Goal: Book appointment/travel/reservation

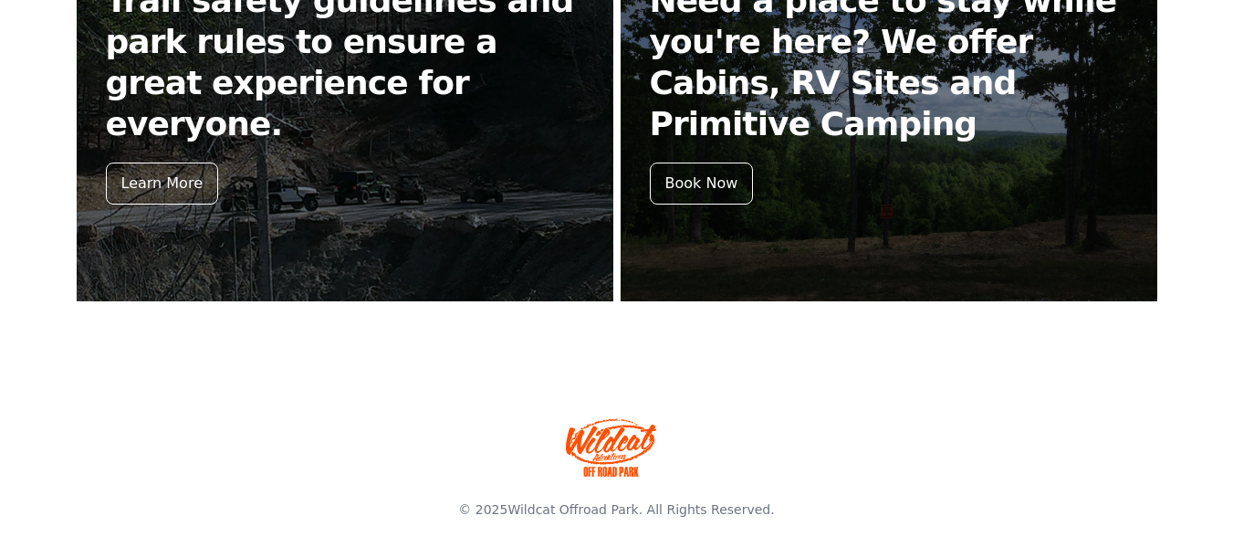
scroll to position [933, 0]
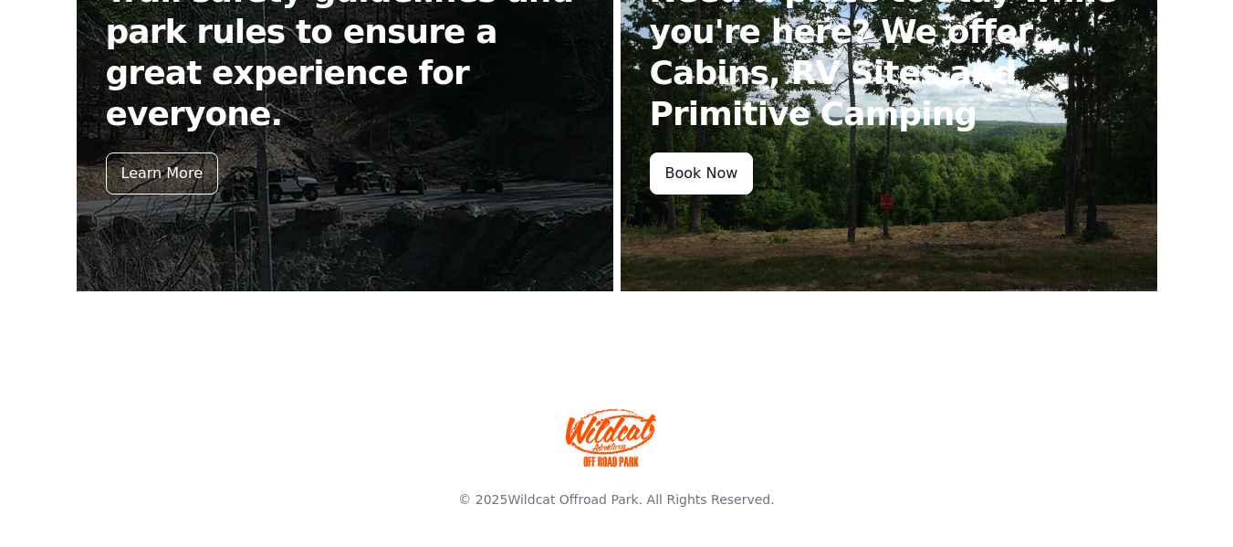
click at [737, 165] on div "Book Now" at bounding box center [702, 173] width 104 height 42
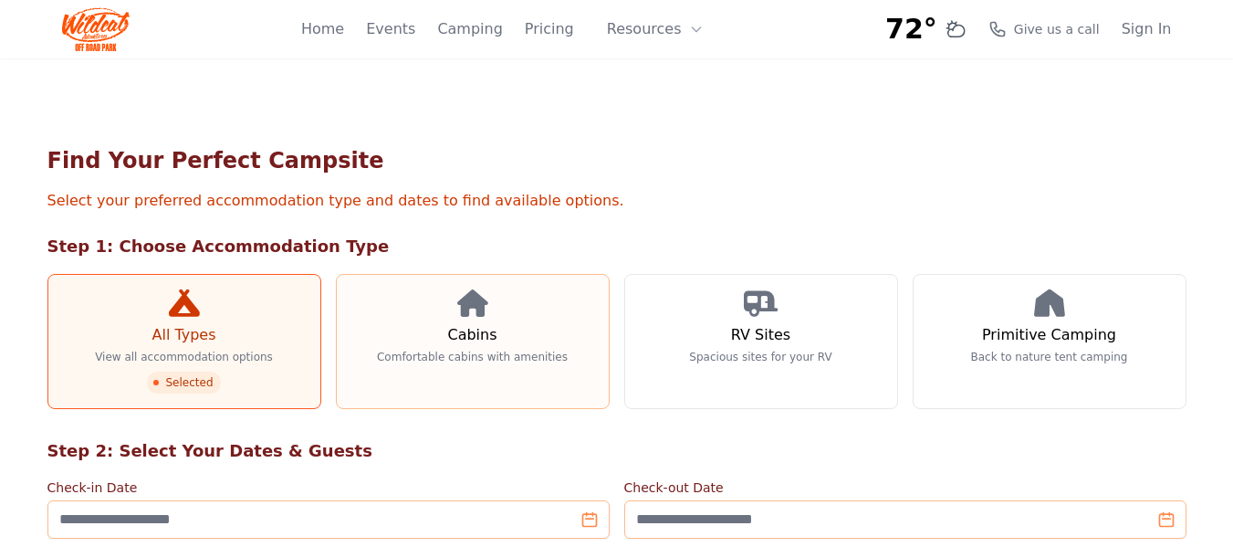
click at [548, 305] on link "Cabins Comfortable cabins with amenities" at bounding box center [473, 341] width 274 height 135
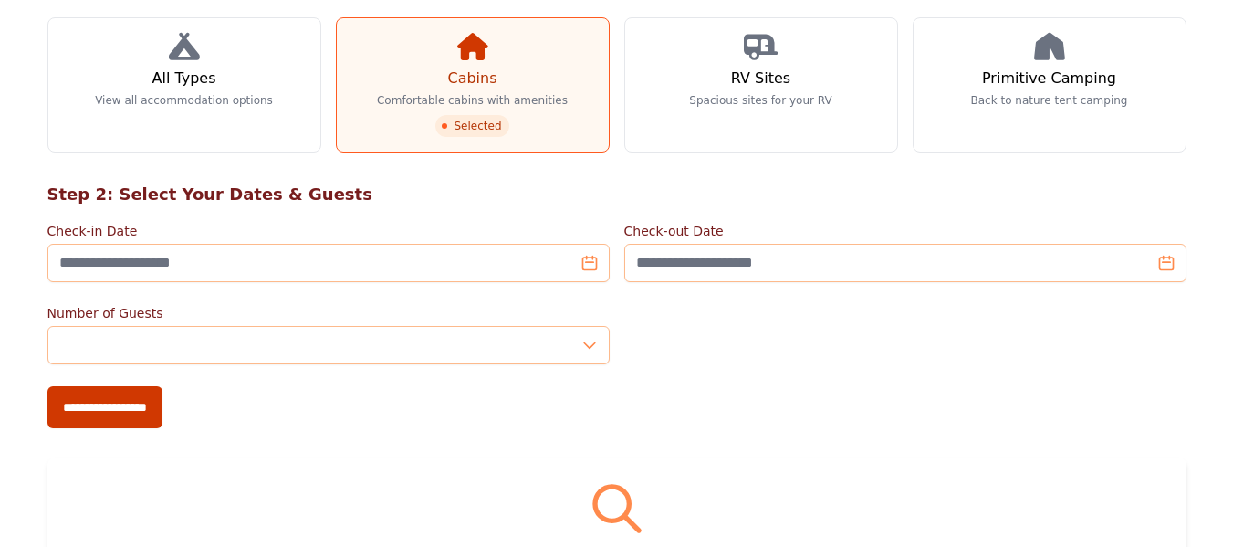
scroll to position [292, 0]
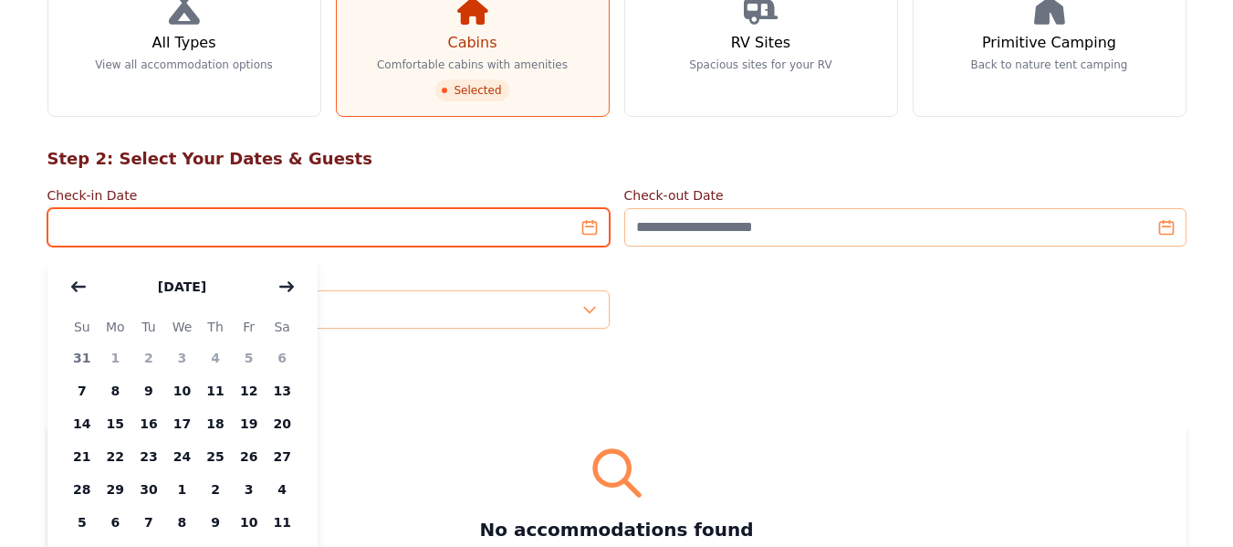
click at [536, 224] on input "Check-in Date" at bounding box center [328, 227] width 562 height 38
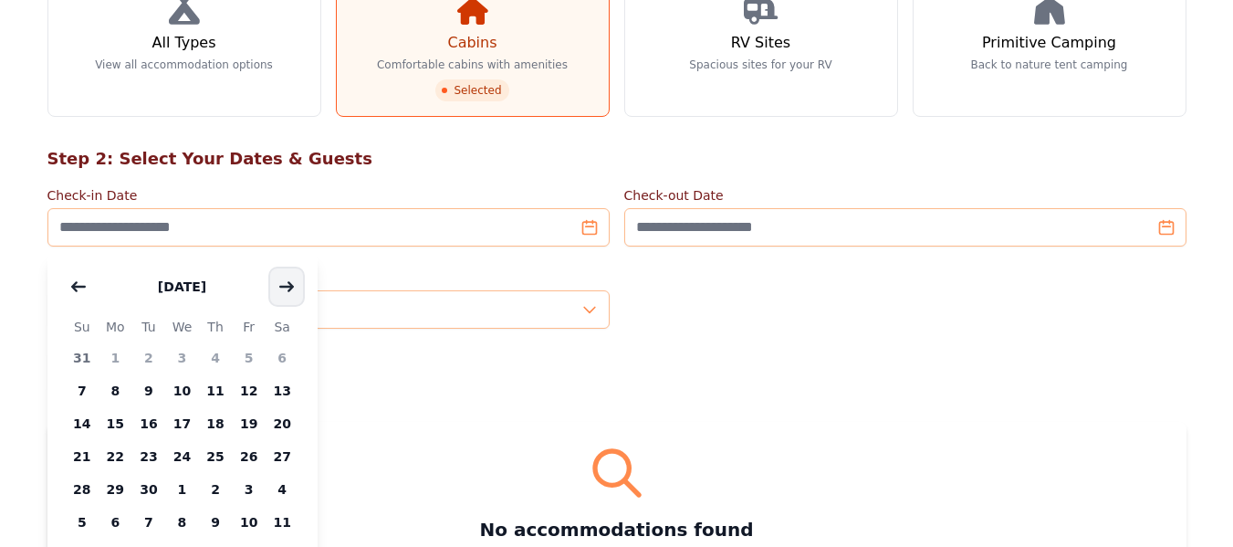
click at [295, 281] on button "button" at bounding box center [286, 286] width 33 height 37
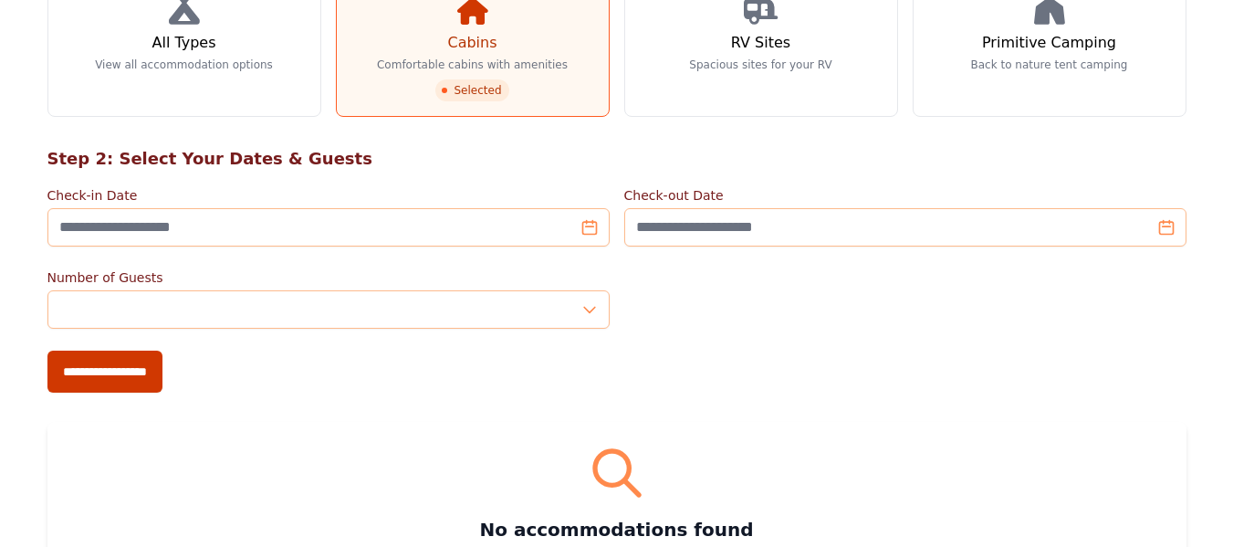
click at [479, 89] on span "Selected" at bounding box center [471, 90] width 73 height 22
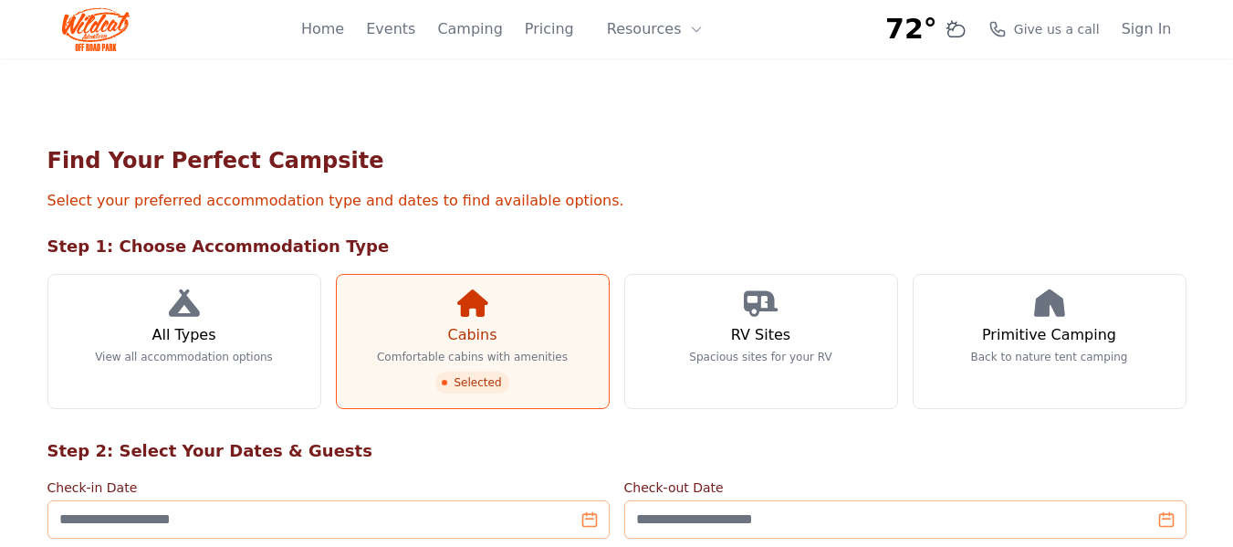
click at [485, 296] on icon at bounding box center [472, 302] width 31 height 27
click at [344, 32] on link "Home" at bounding box center [322, 29] width 43 height 22
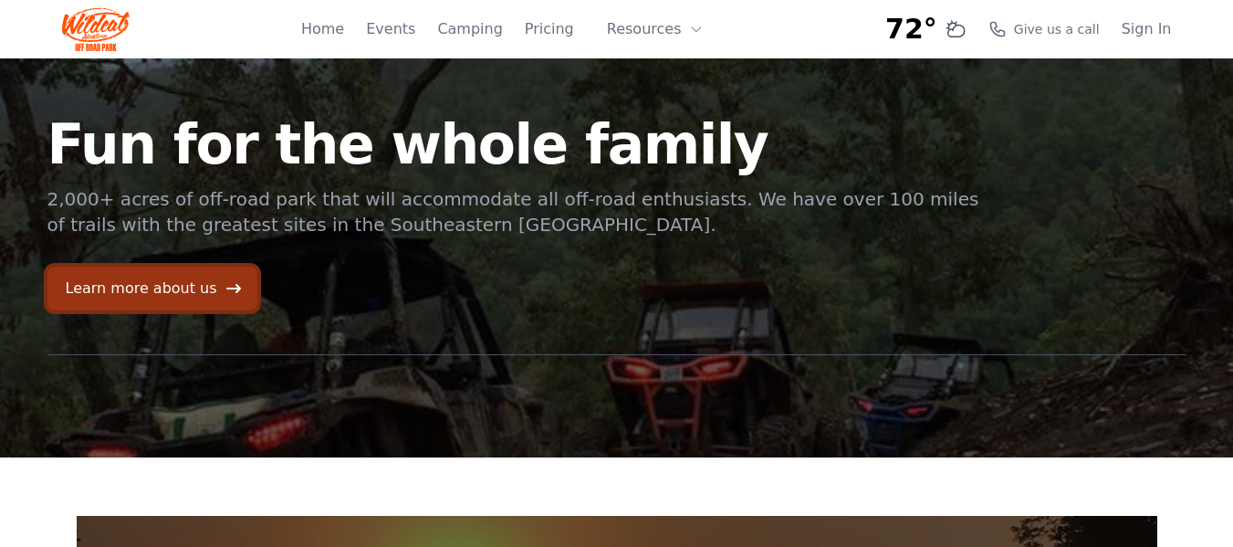
click at [182, 273] on link "Learn more about us" at bounding box center [152, 288] width 210 height 44
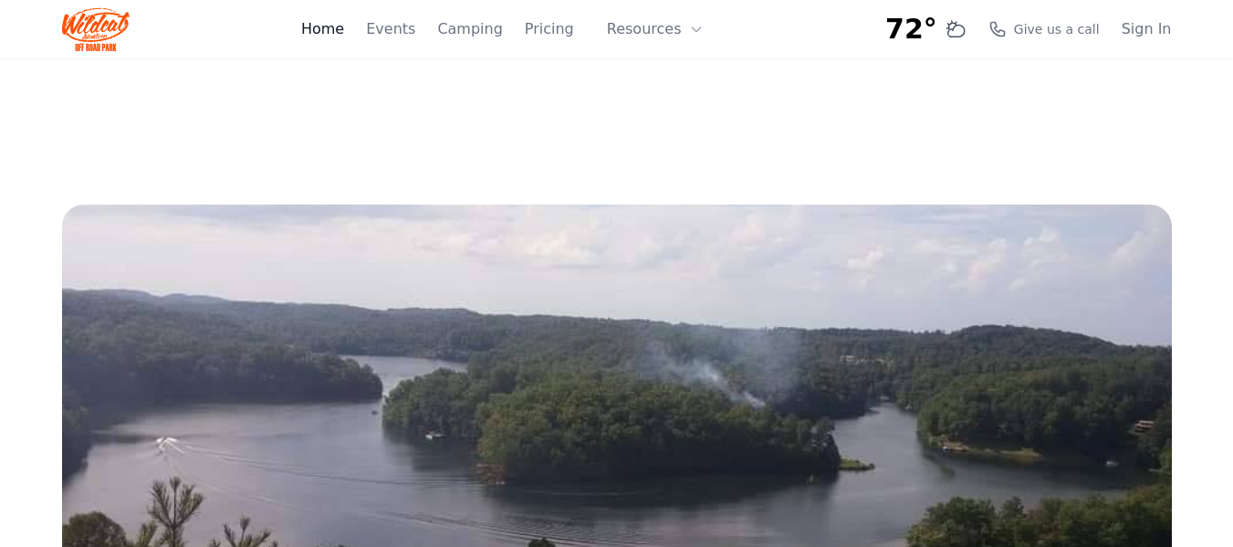
click at [344, 25] on link "Home" at bounding box center [322, 29] width 43 height 22
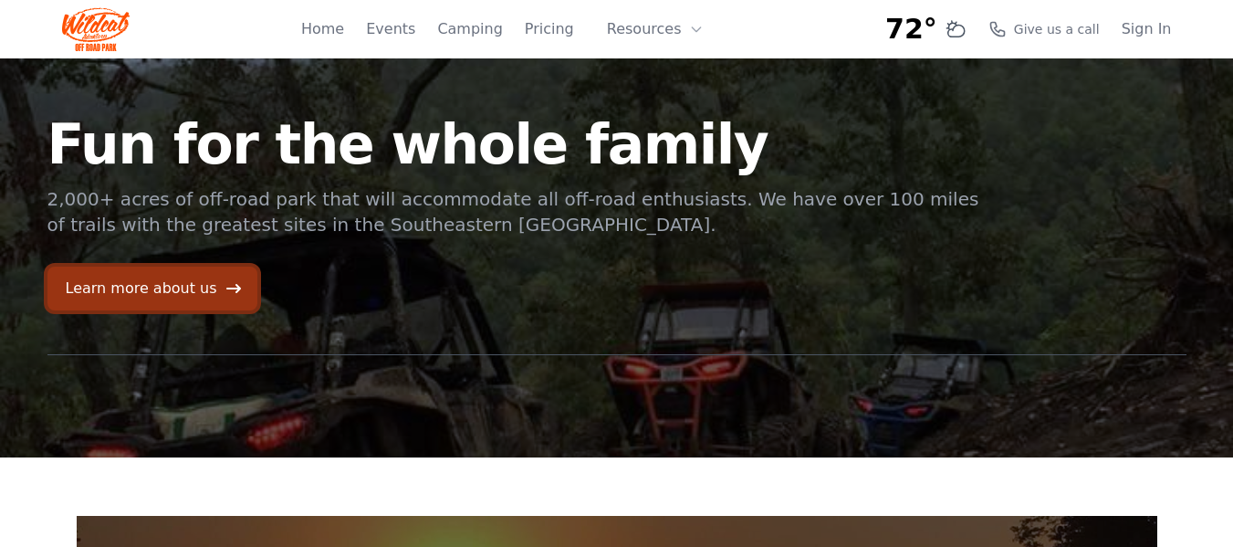
click at [189, 280] on link "Learn more about us" at bounding box center [152, 288] width 210 height 44
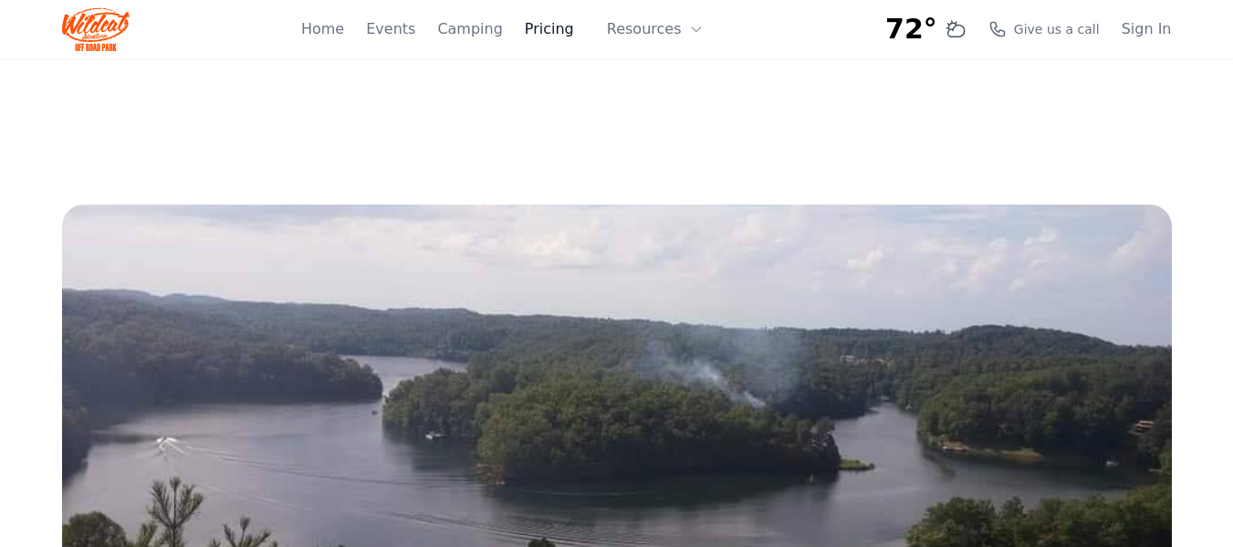
click at [549, 37] on link "Pricing" at bounding box center [549, 29] width 49 height 22
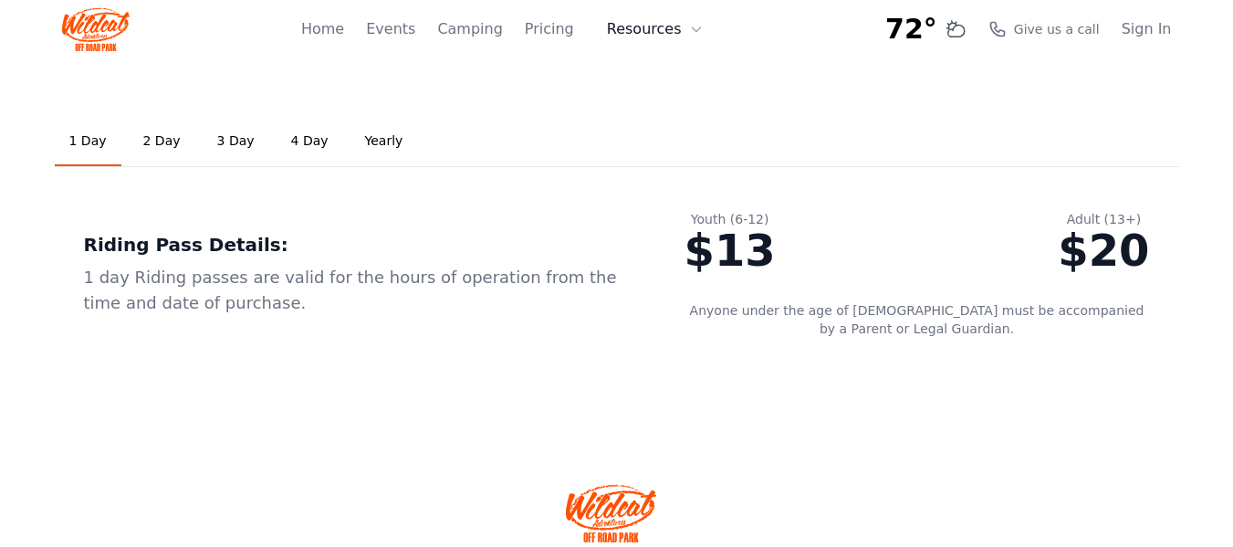
click at [626, 34] on button "Resources" at bounding box center [655, 29] width 119 height 37
click at [415, 22] on link "Events" at bounding box center [390, 29] width 49 height 22
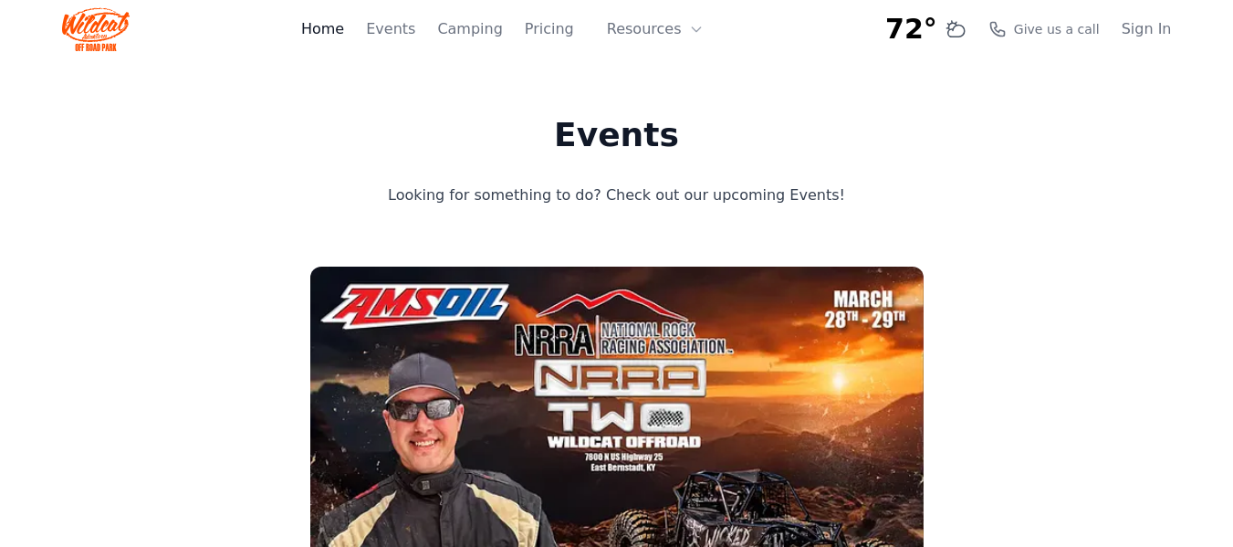
click at [344, 26] on link "Home" at bounding box center [322, 29] width 43 height 22
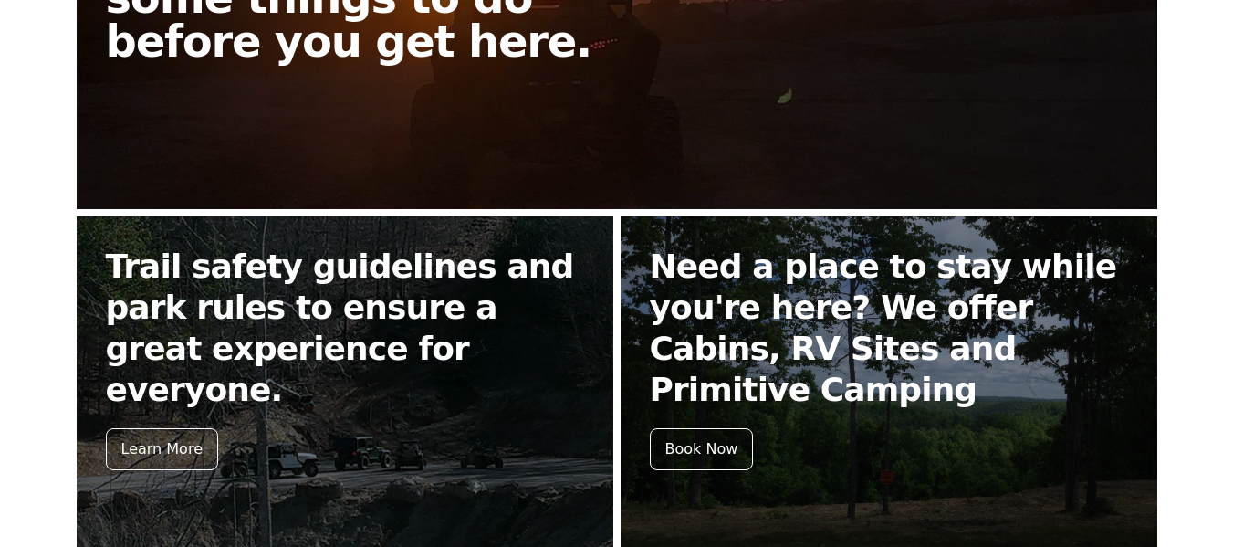
scroll to position [694, 0]
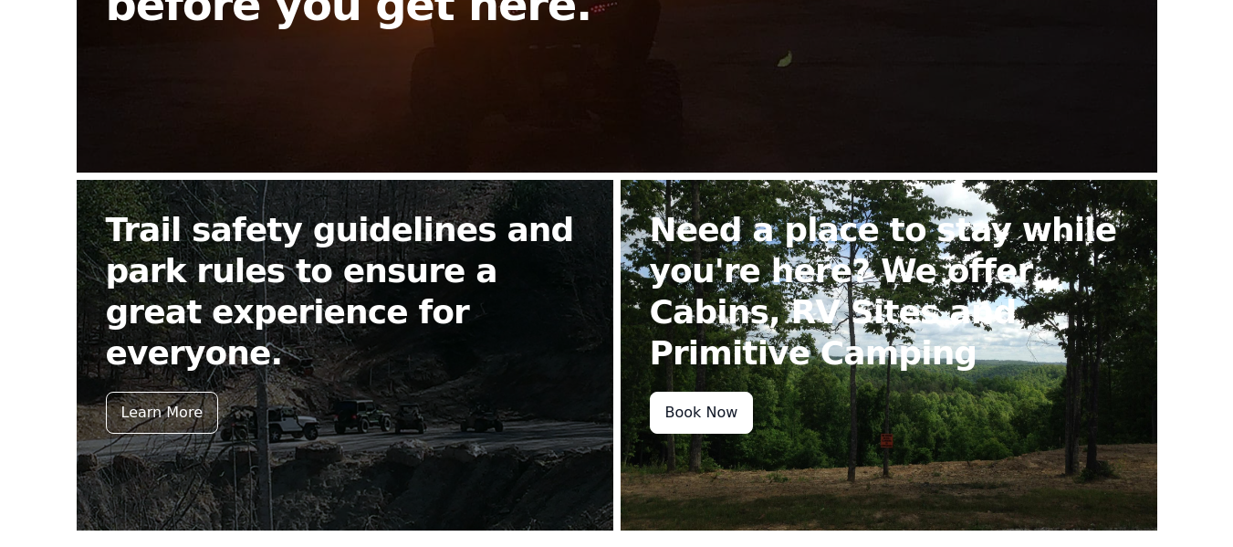
click at [694, 403] on div "Book Now" at bounding box center [702, 413] width 104 height 42
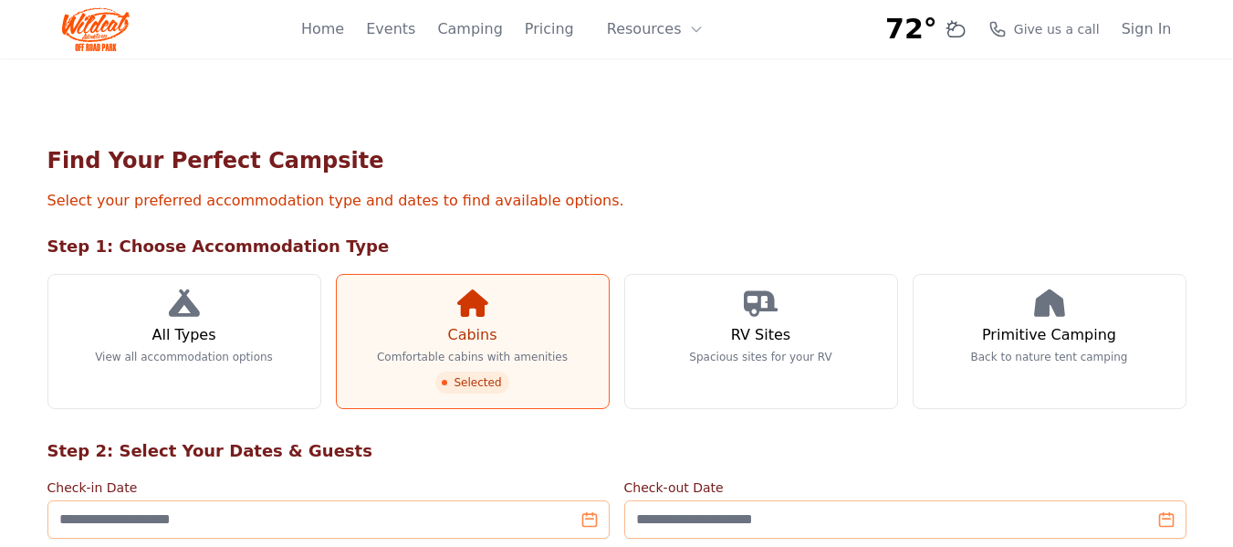
click at [475, 315] on icon at bounding box center [472, 302] width 31 height 27
click at [472, 378] on span "Selected" at bounding box center [471, 382] width 73 height 22
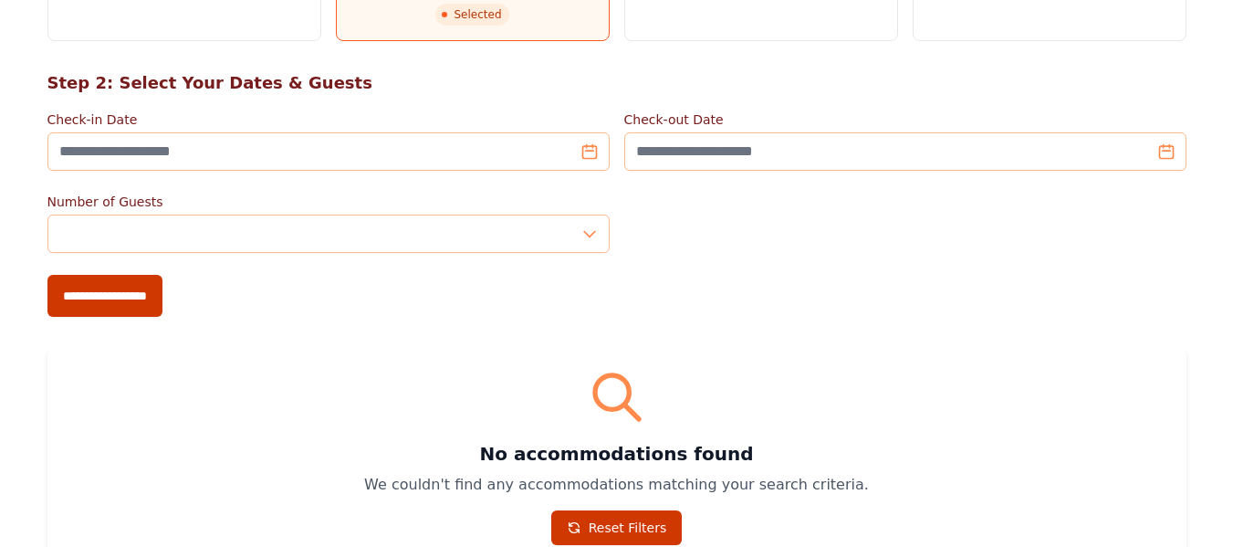
scroll to position [365, 0]
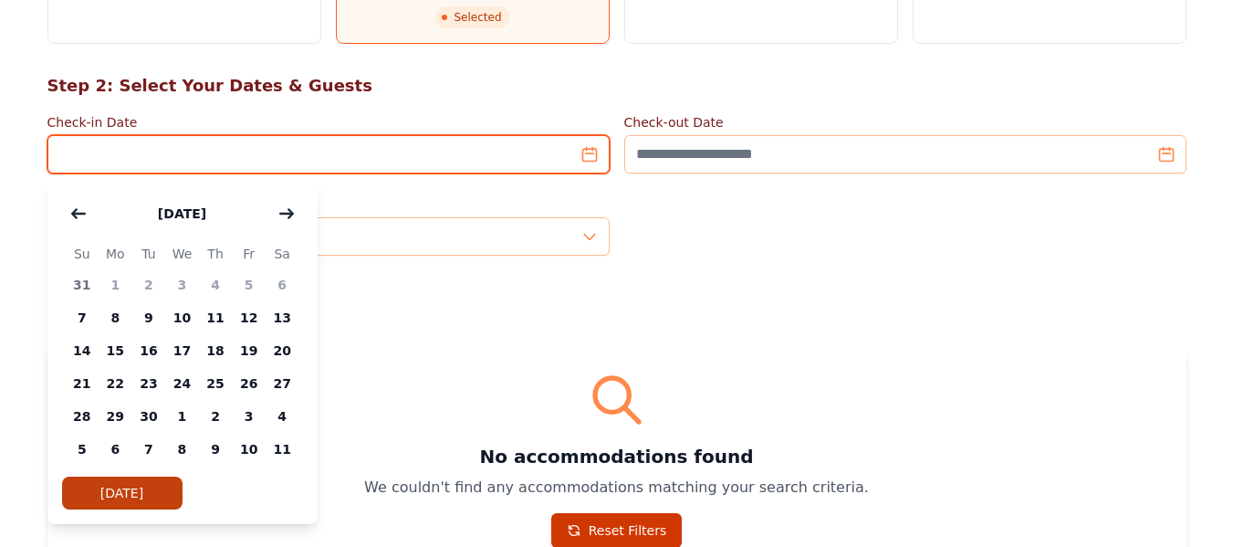
click at [444, 159] on input "Check-in Date" at bounding box center [328, 154] width 562 height 38
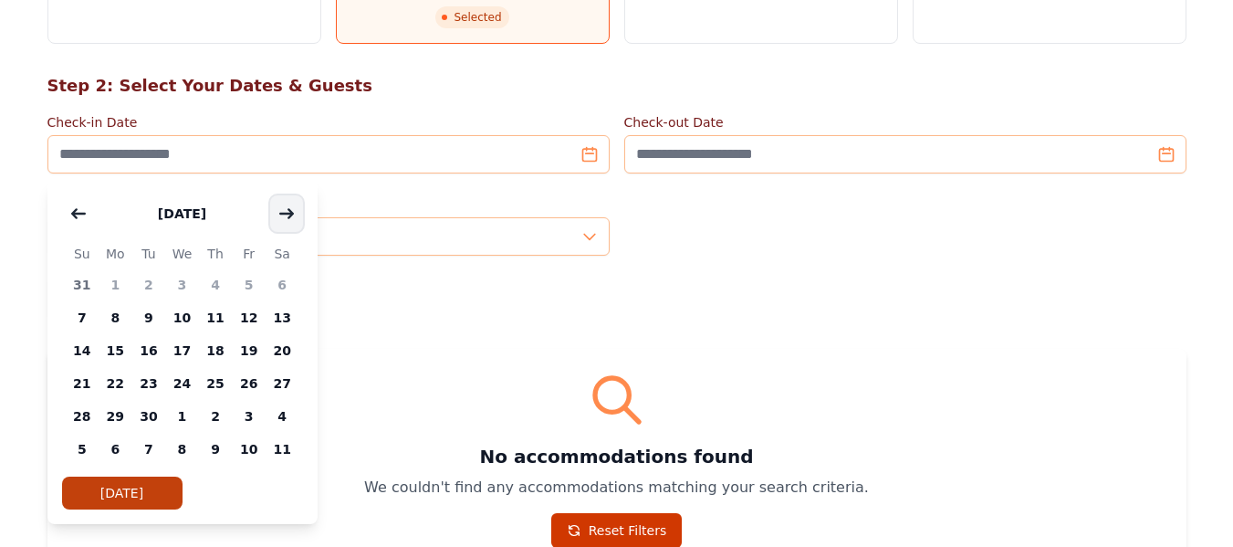
click at [291, 209] on icon "button" at bounding box center [286, 213] width 15 height 15
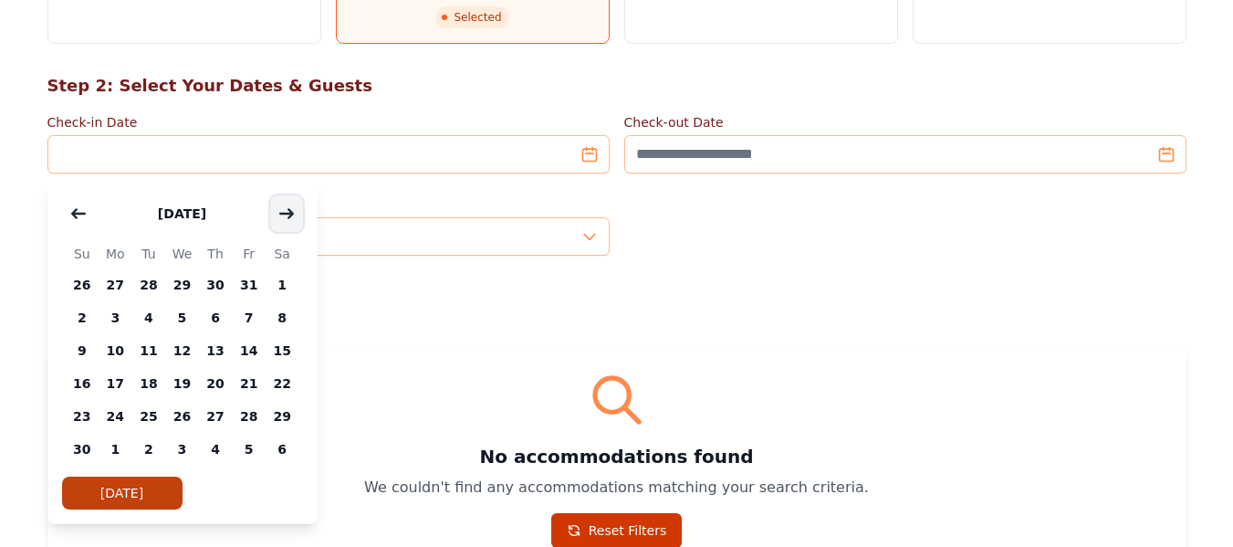
click at [291, 209] on icon "button" at bounding box center [286, 213] width 15 height 15
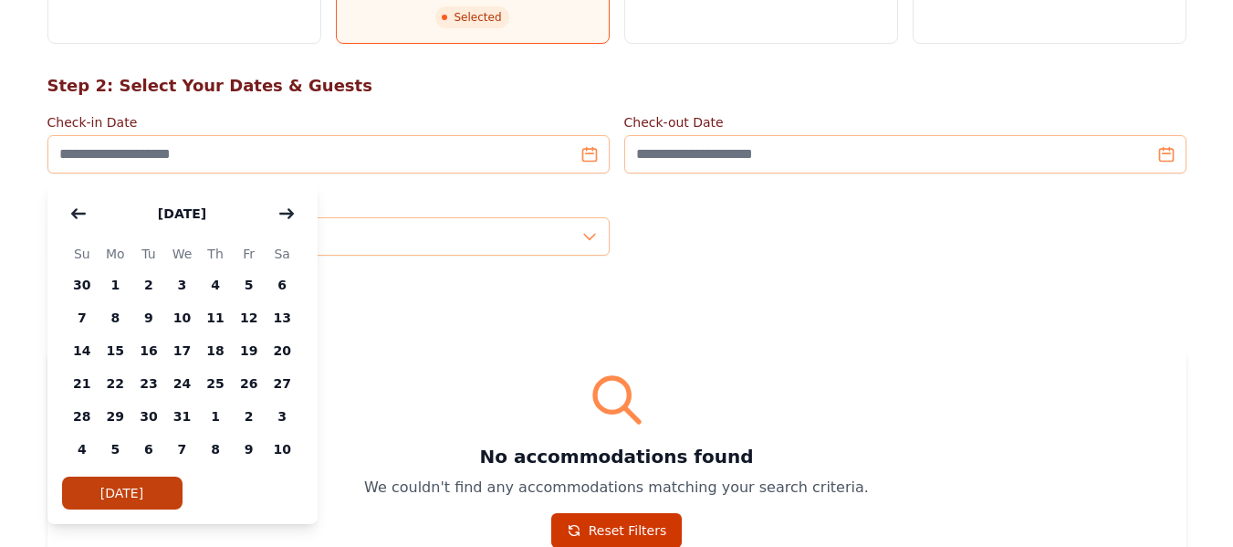
click at [96, 205] on div "[DATE]" at bounding box center [182, 213] width 241 height 37
click at [84, 205] on button "button" at bounding box center [78, 213] width 33 height 37
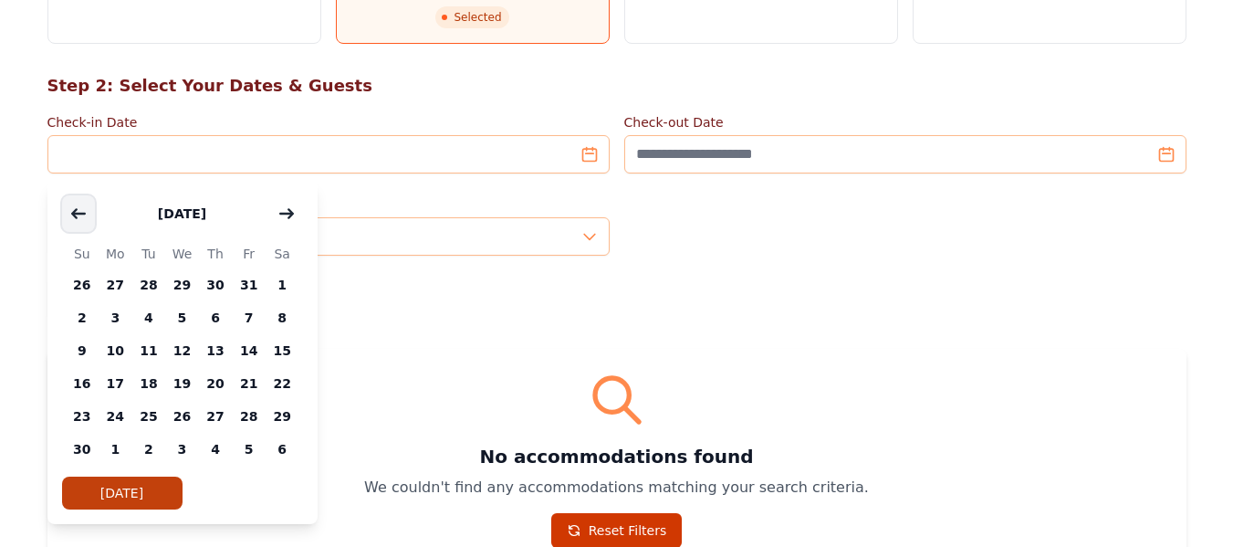
click at [84, 205] on button "button" at bounding box center [78, 213] width 33 height 37
click at [212, 415] on span "30" at bounding box center [216, 416] width 34 height 33
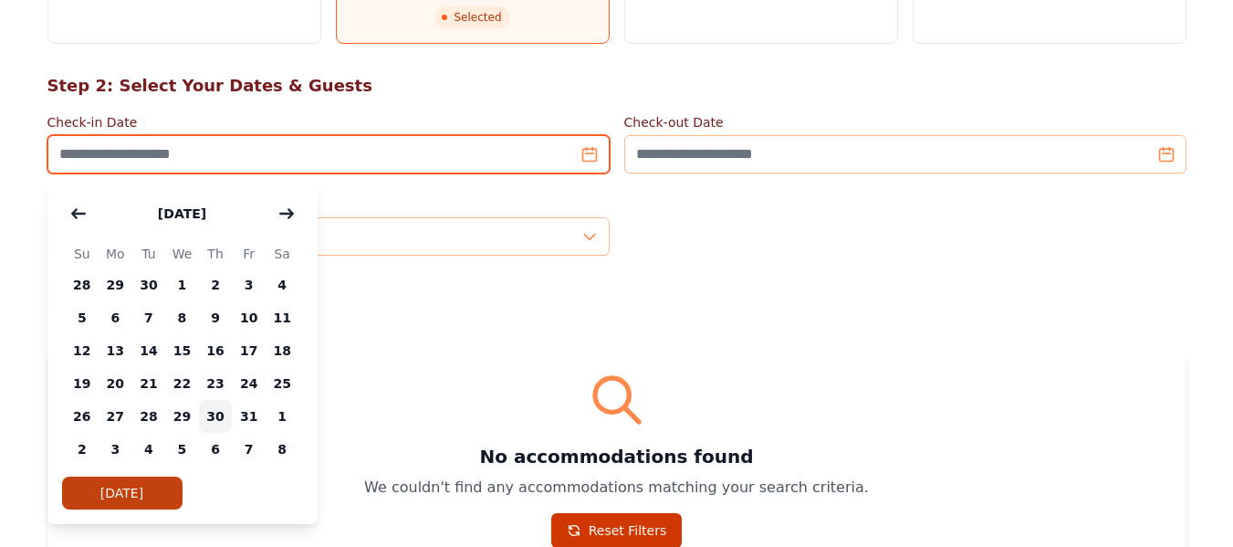
type input "**********"
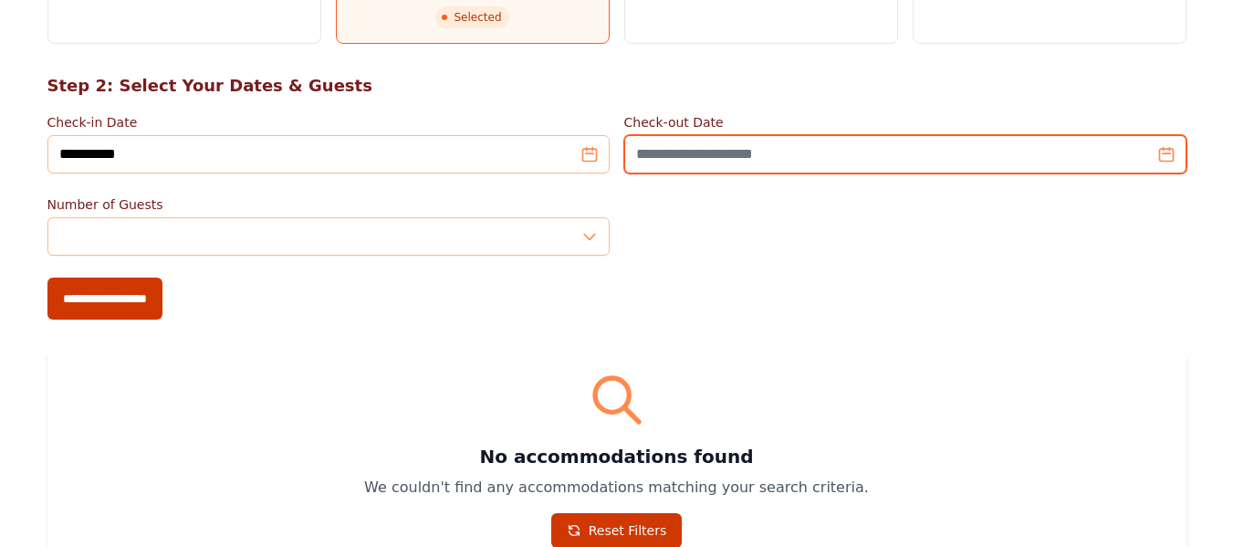
click at [688, 171] on input "Check-out Date" at bounding box center [905, 154] width 562 height 38
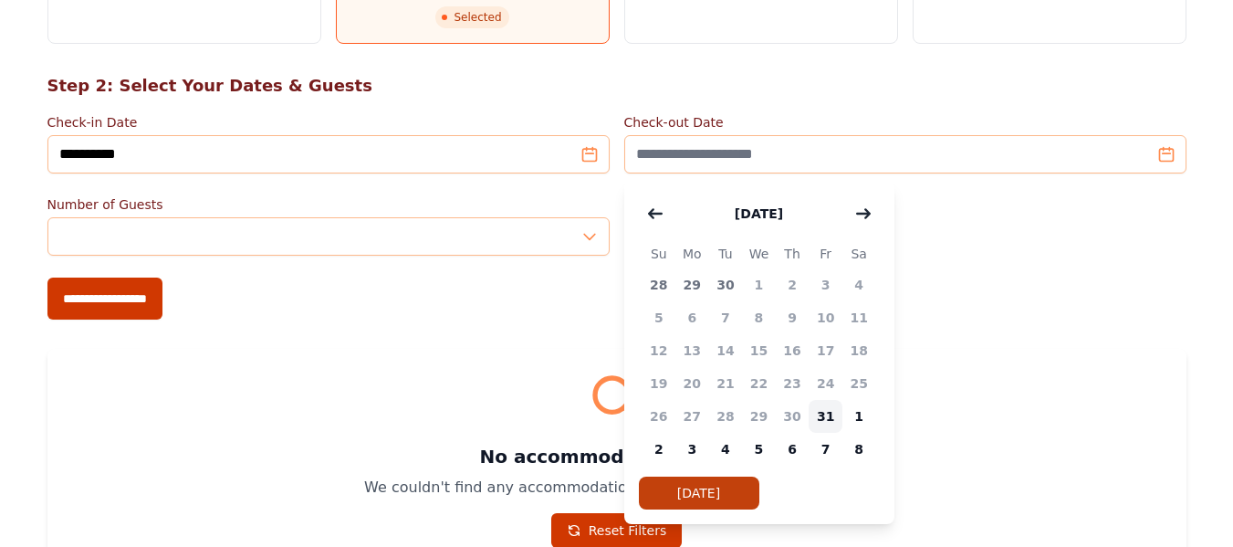
click at [829, 415] on span "31" at bounding box center [826, 416] width 34 height 33
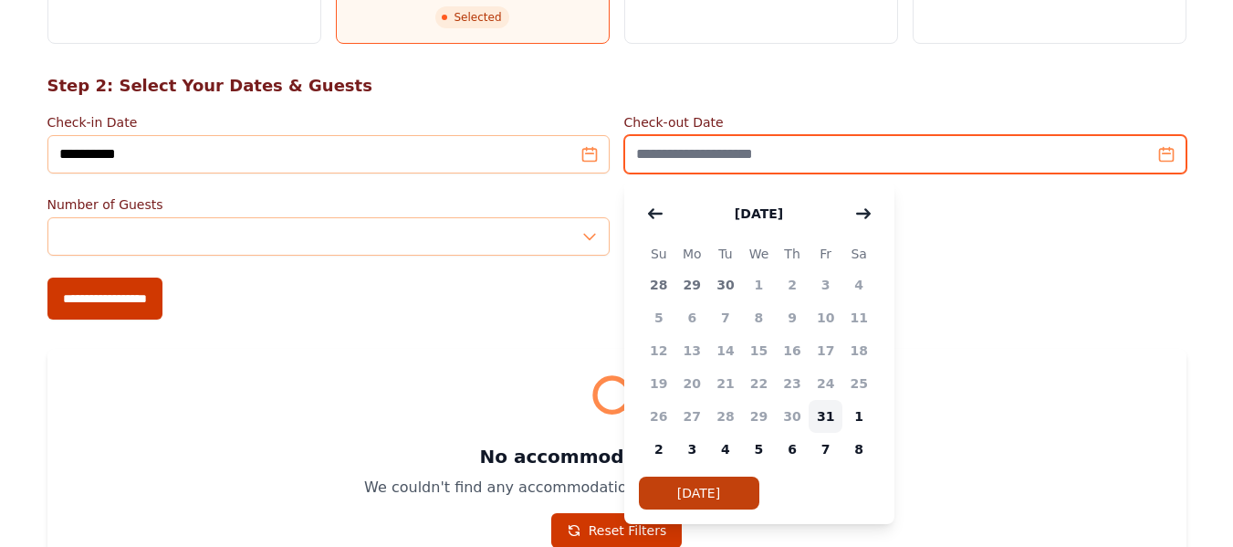
type input "**********"
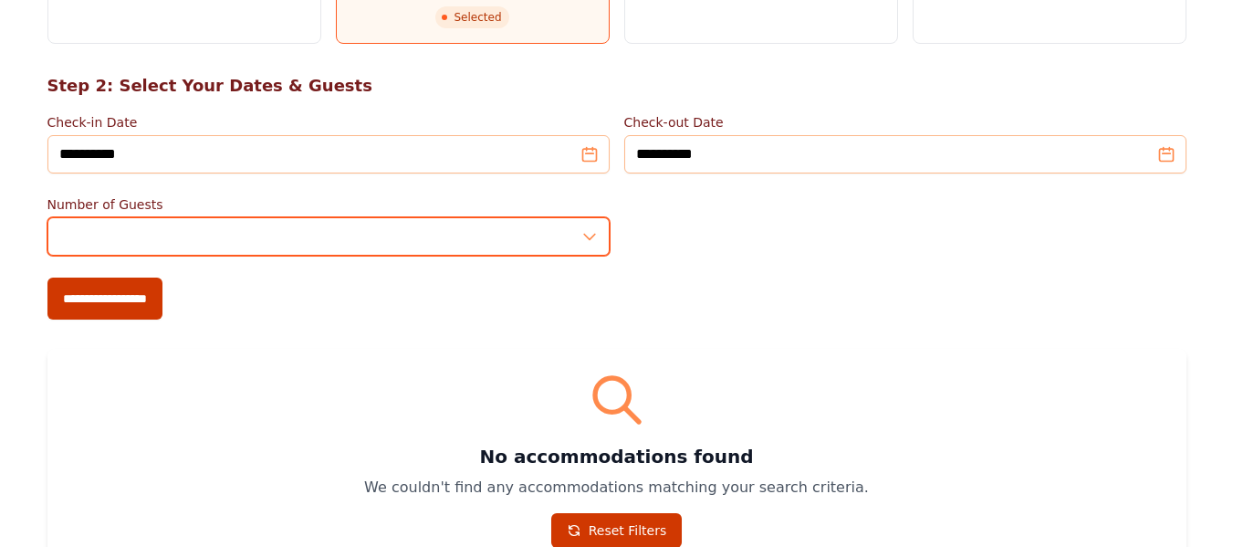
click at [585, 233] on input "*" at bounding box center [328, 236] width 562 height 38
type input "*"
click at [585, 233] on input "*" at bounding box center [328, 236] width 562 height 38
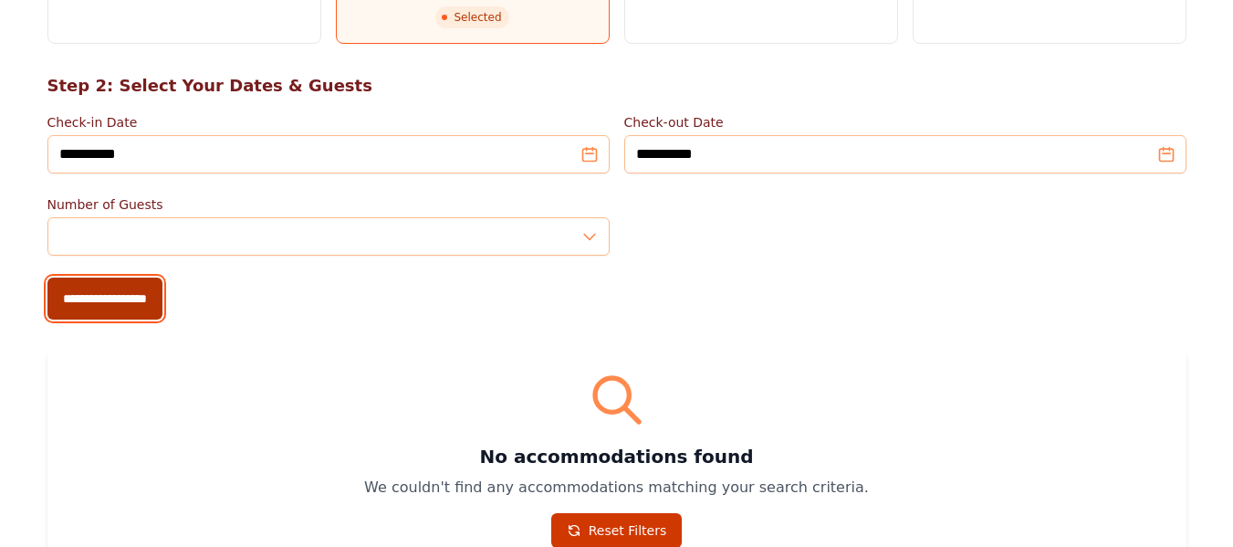
click at [162, 293] on input "**********" at bounding box center [104, 298] width 115 height 42
type input "**********"
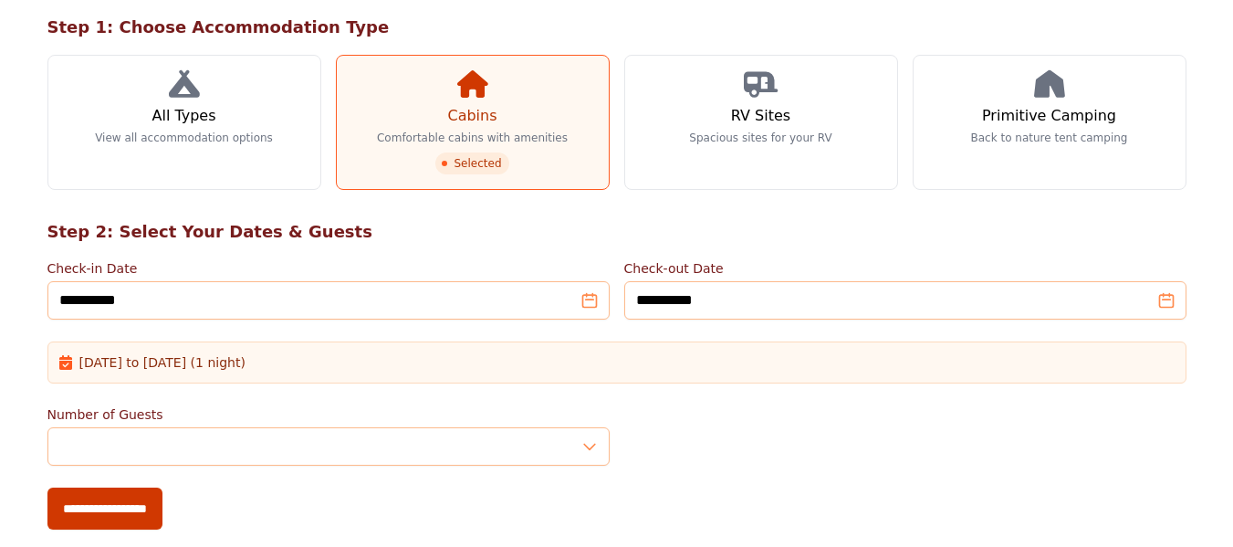
scroll to position [256, 0]
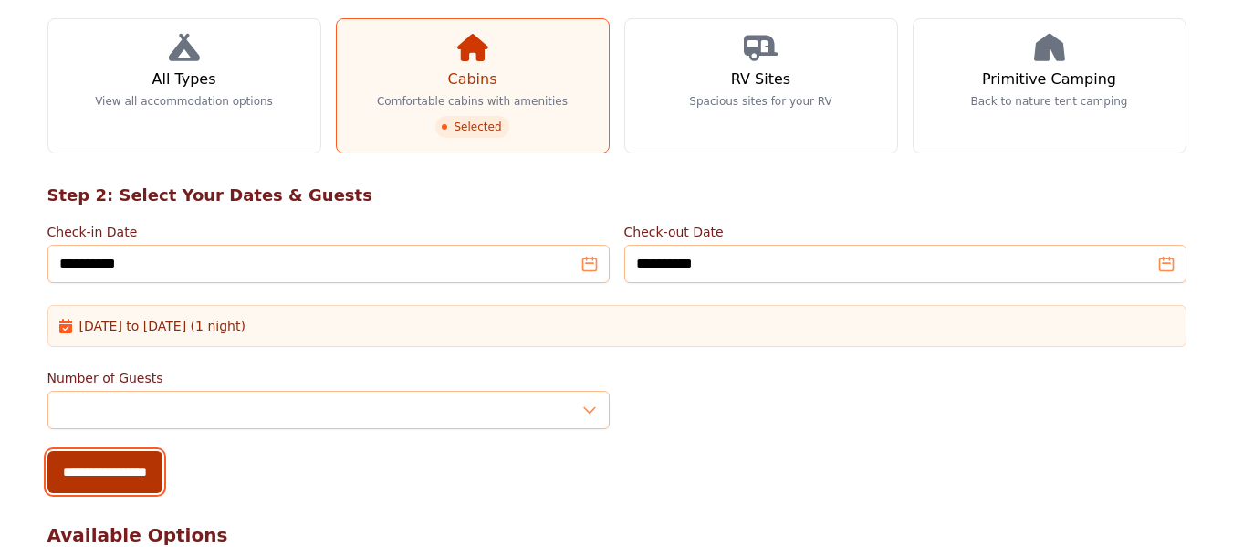
click at [99, 460] on input "**********" at bounding box center [104, 472] width 115 height 42
type input "**********"
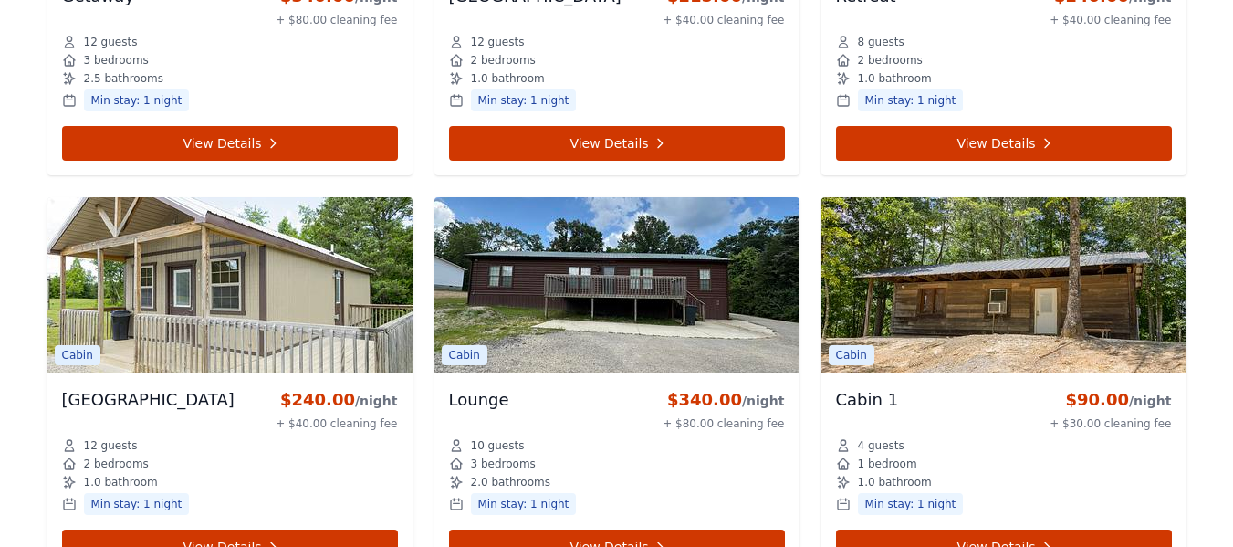
scroll to position [1059, 0]
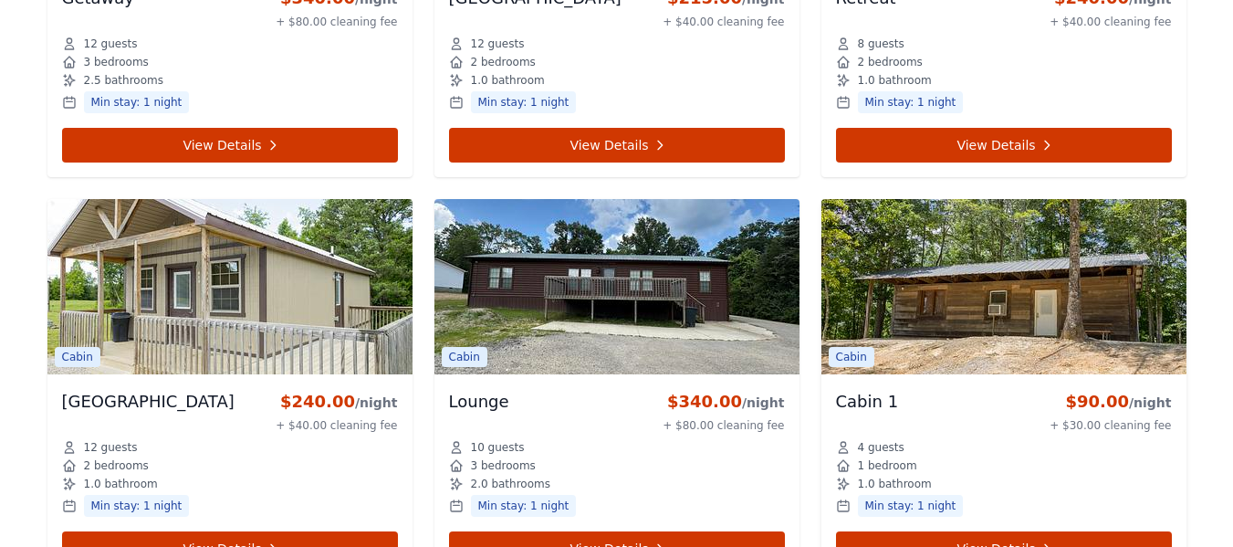
click at [955, 276] on img at bounding box center [1003, 286] width 365 height 175
click at [975, 296] on img at bounding box center [1003, 286] width 365 height 175
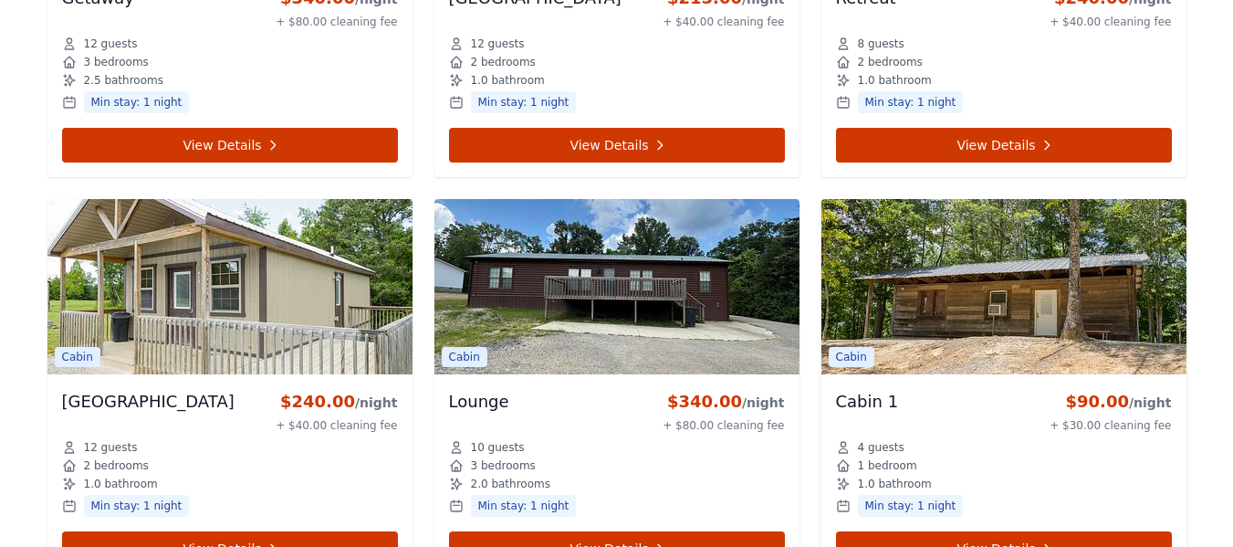
click at [975, 296] on img at bounding box center [1003, 286] width 365 height 175
click at [1005, 538] on link "View Details" at bounding box center [1004, 548] width 336 height 35
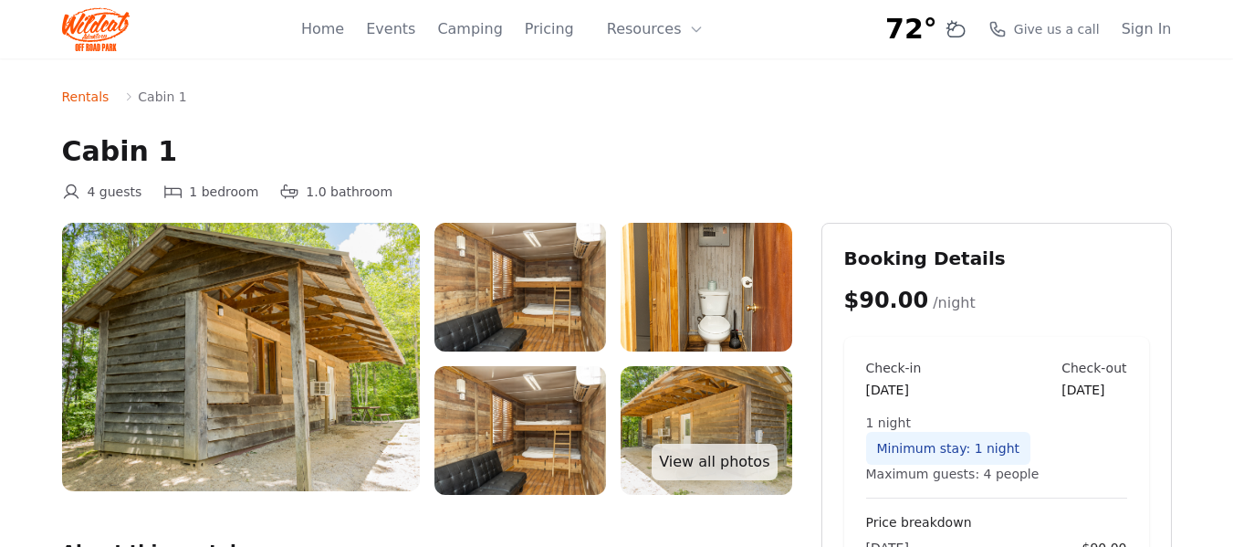
click at [492, 301] on img at bounding box center [520, 287] width 172 height 129
click at [485, 300] on img at bounding box center [520, 287] width 172 height 129
click at [710, 303] on img at bounding box center [707, 287] width 172 height 129
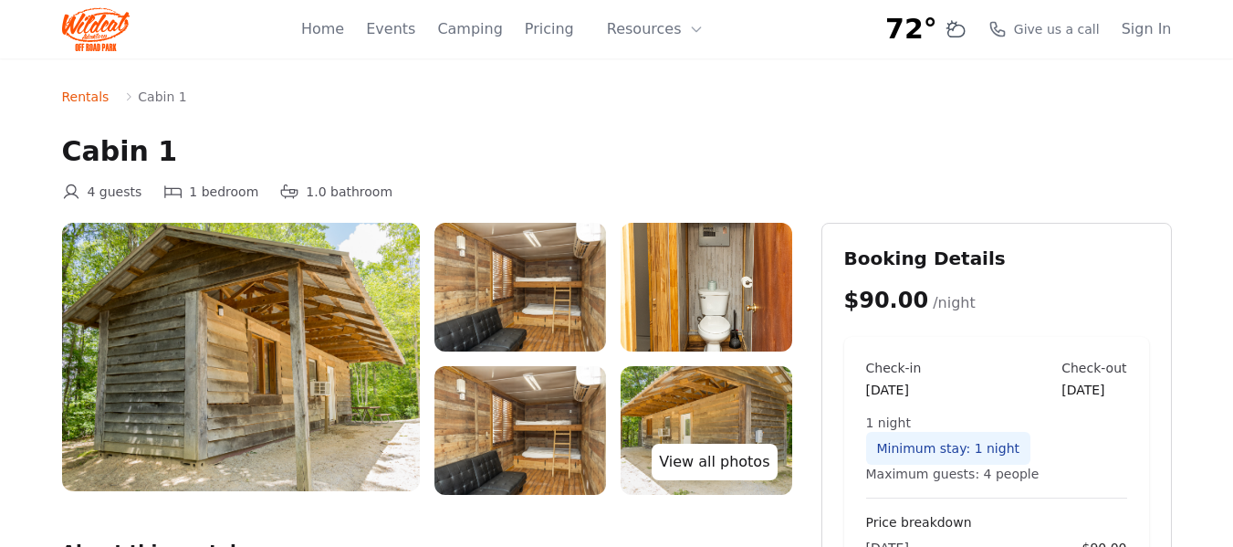
click at [706, 448] on link "View all photos" at bounding box center [714, 462] width 125 height 37
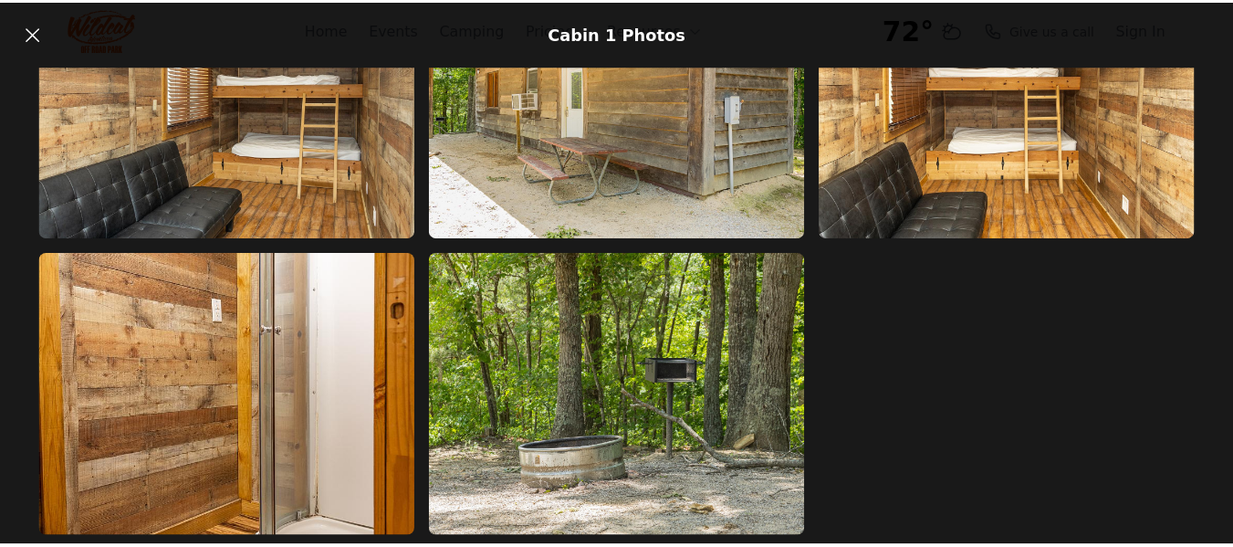
scroll to position [432, 0]
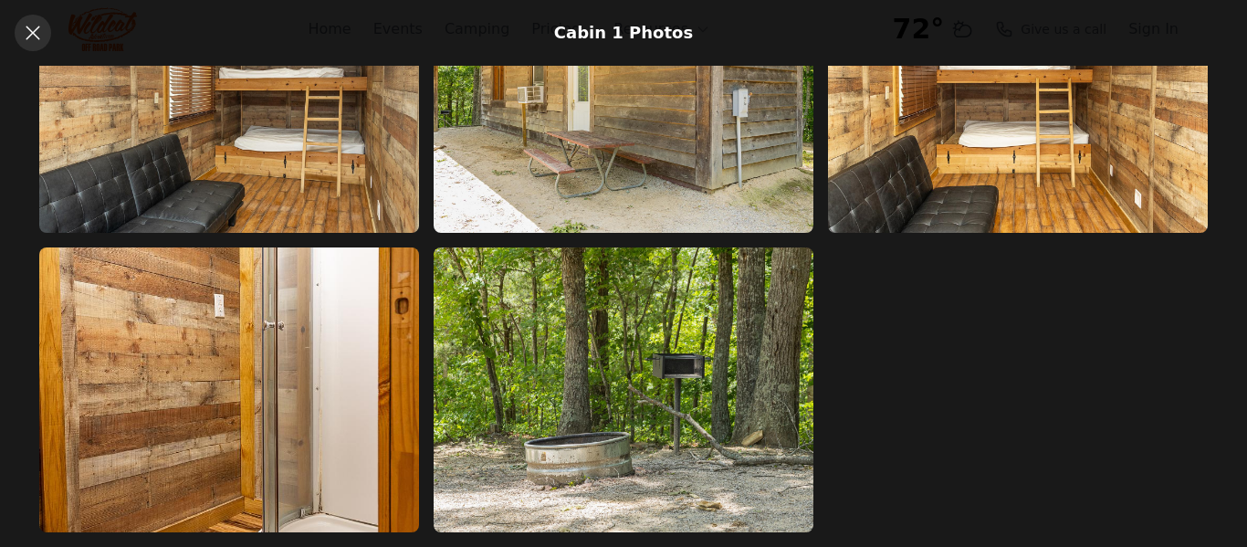
click at [42, 32] on icon at bounding box center [33, 33] width 22 height 22
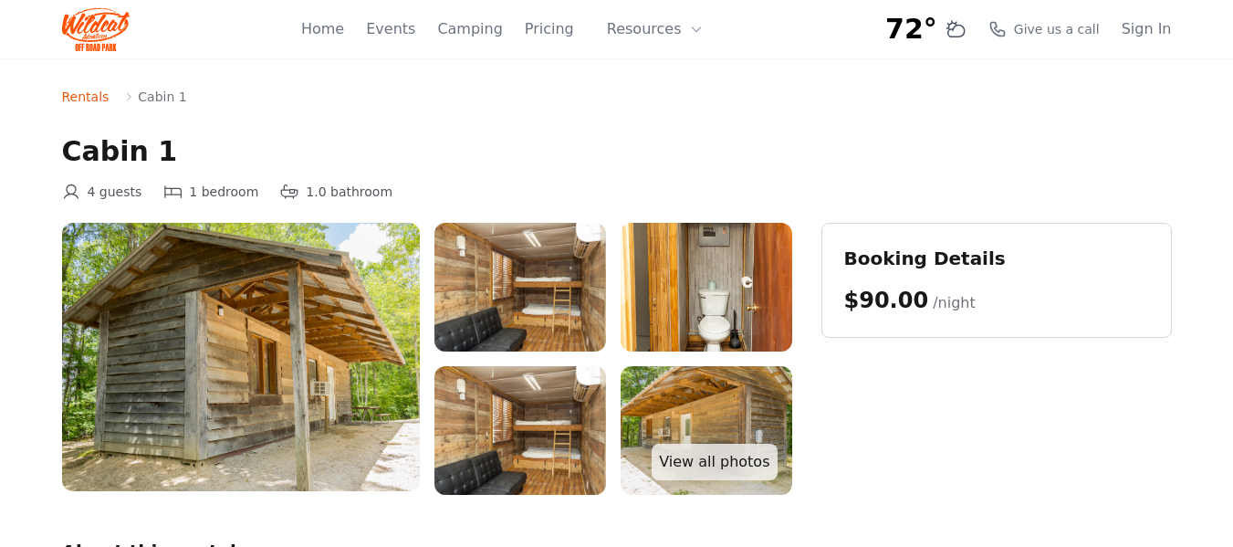
click at [42, 32] on nav "72° 7-Day Forecast Mon 50° 77° Tue 54° 83° Wed 57° 84° Thu 61° 85° Fri 61° 86° …" at bounding box center [617, 29] width 1168 height 58
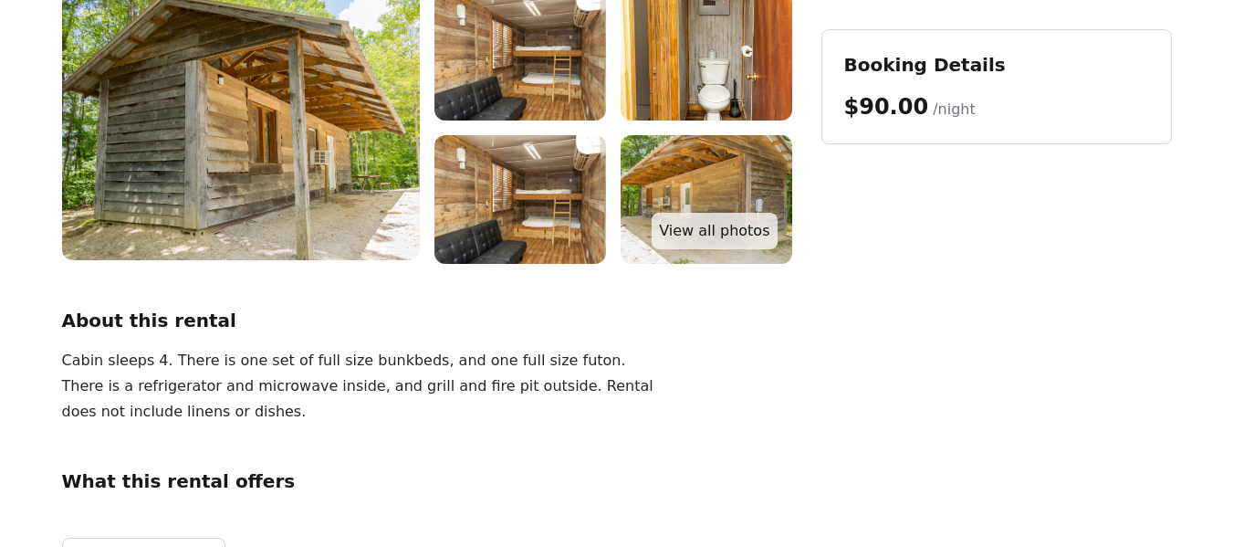
scroll to position [292, 0]
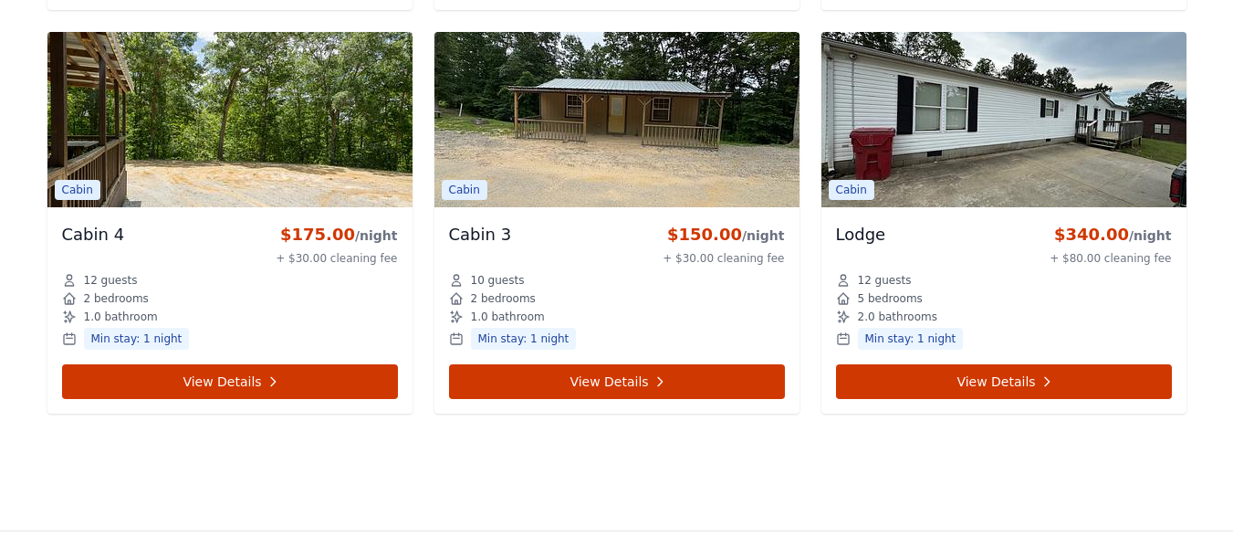
scroll to position [2129, 0]
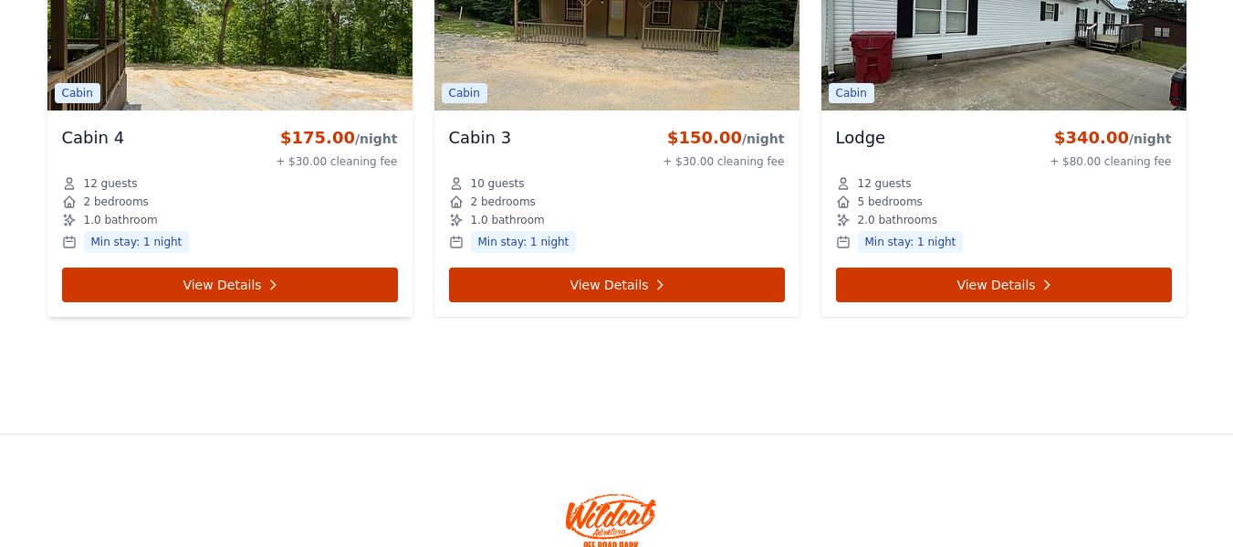
click at [319, 42] on img at bounding box center [229, 22] width 365 height 175
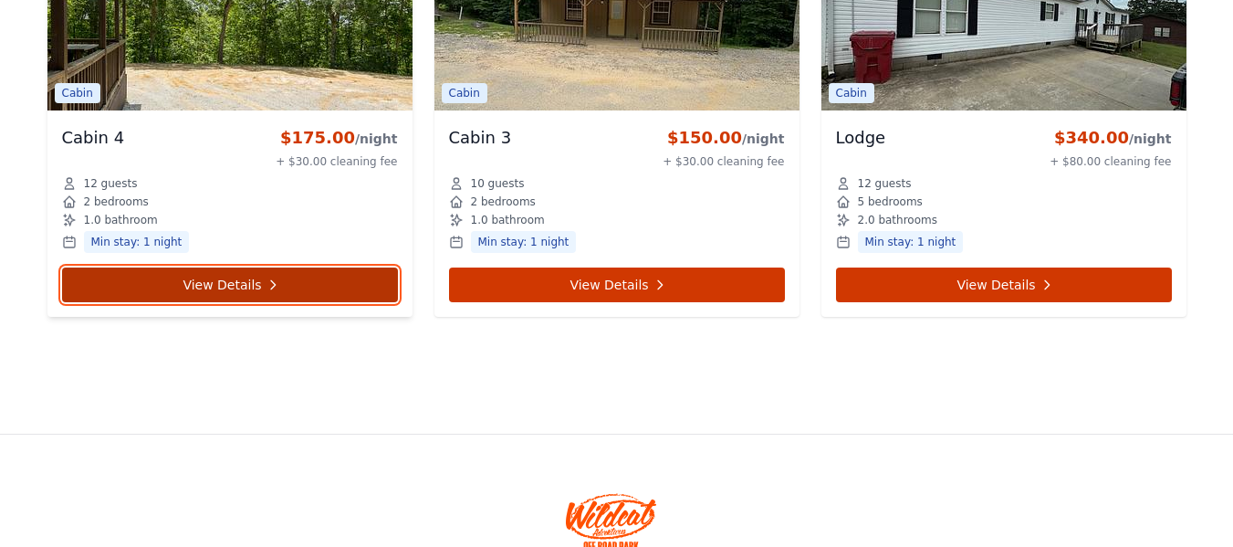
click at [189, 277] on link "View Details" at bounding box center [230, 284] width 336 height 35
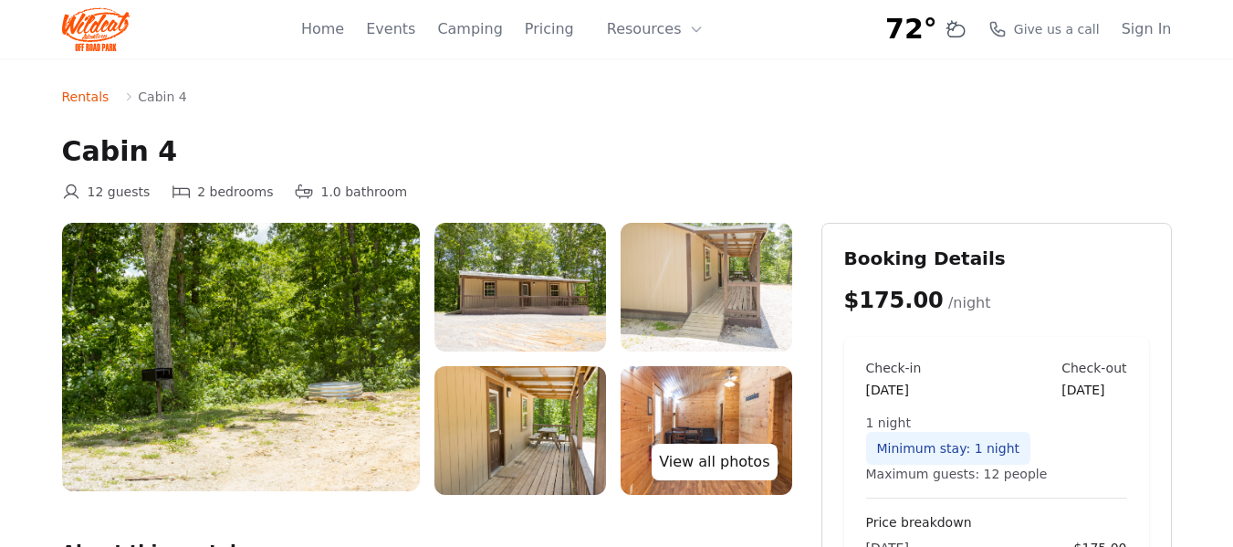
click at [715, 473] on link "View all photos" at bounding box center [714, 462] width 125 height 37
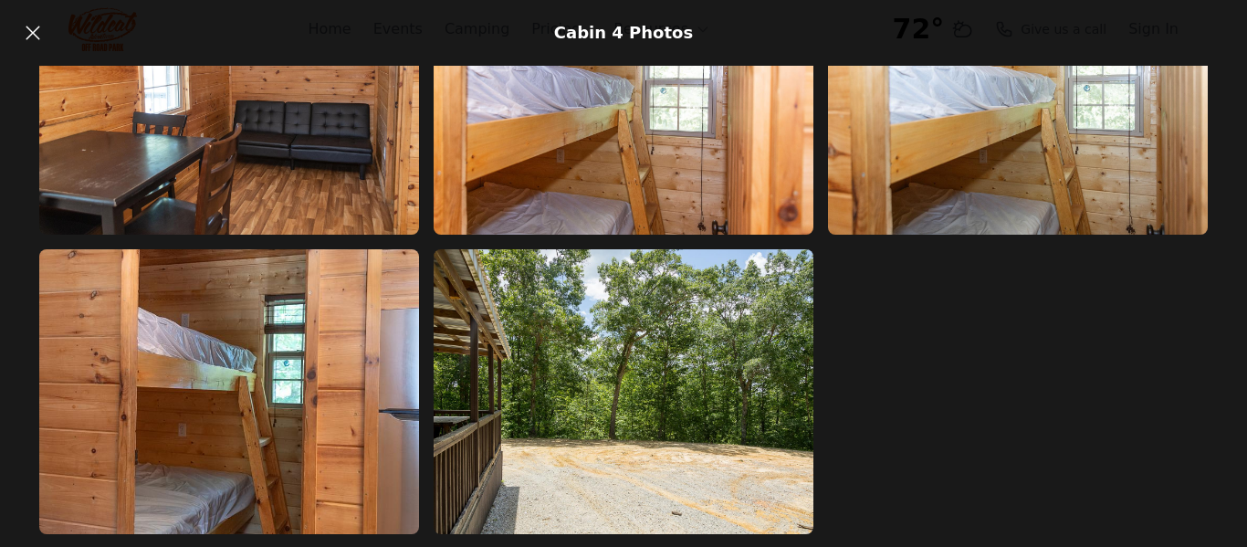
scroll to position [1629, 0]
